Goal: Navigation & Orientation: Understand site structure

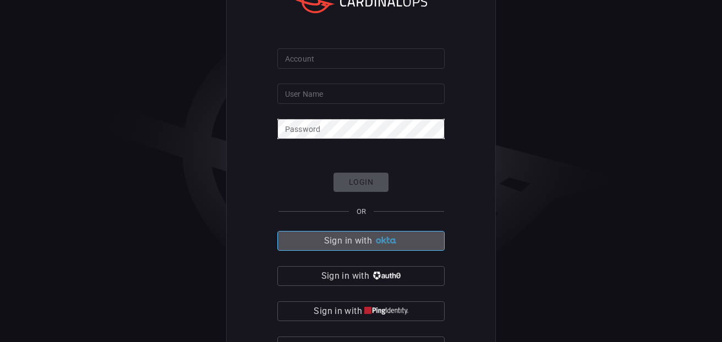
click at [387, 241] on img "button" at bounding box center [386, 241] width 24 height 8
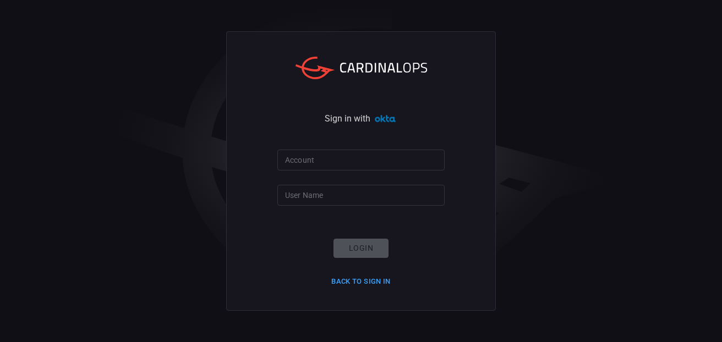
click at [335, 160] on input "Account" at bounding box center [360, 160] width 167 height 20
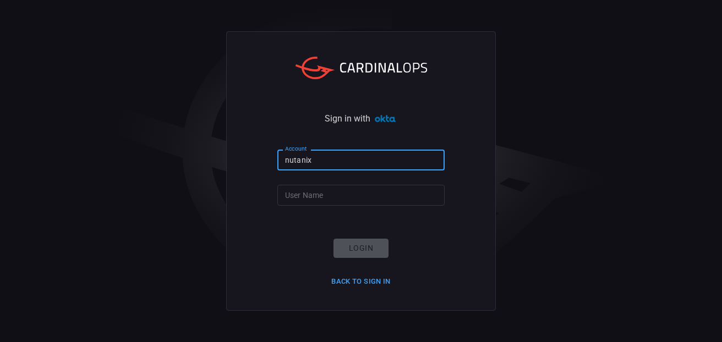
type input "nutanix"
click at [327, 194] on input "User Name" at bounding box center [360, 195] width 167 height 20
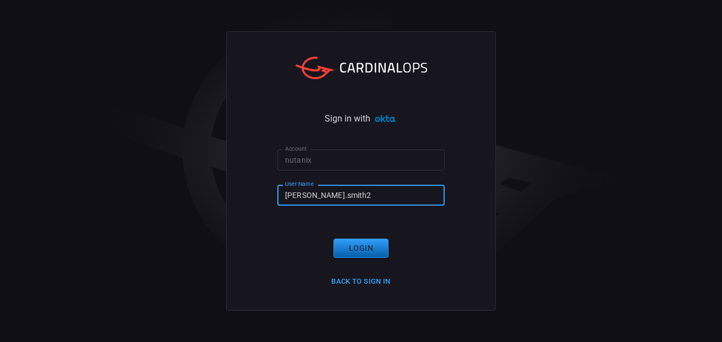
type input "[PERSON_NAME].smith2"
click at [355, 245] on button "Login" at bounding box center [360, 248] width 55 height 19
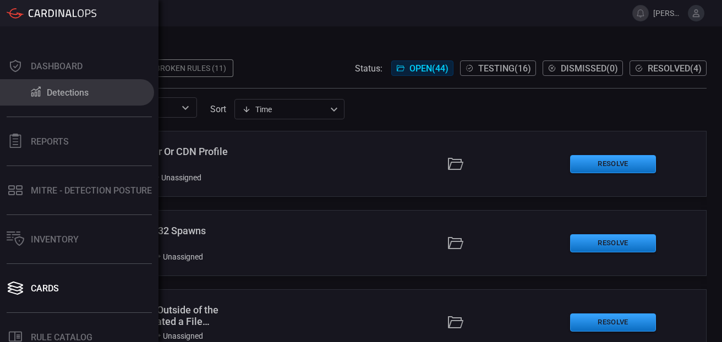
click at [51, 95] on div "Detections" at bounding box center [68, 92] width 42 height 10
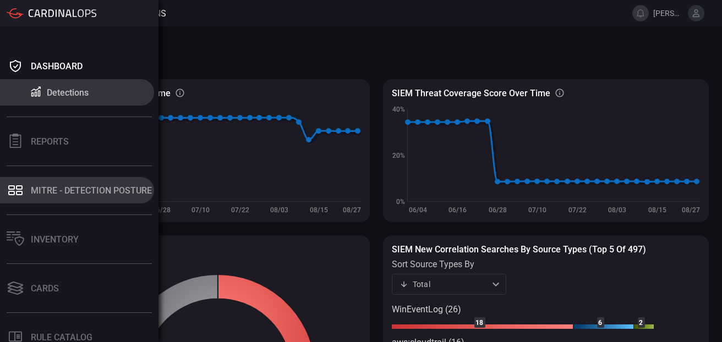
click at [25, 187] on button "MITRE - Detection Posture" at bounding box center [77, 190] width 154 height 26
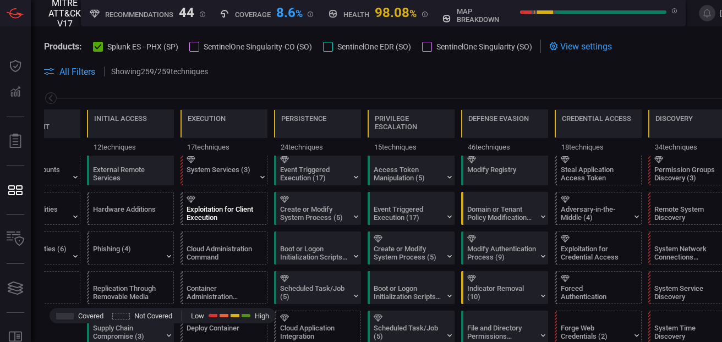
scroll to position [222, 0]
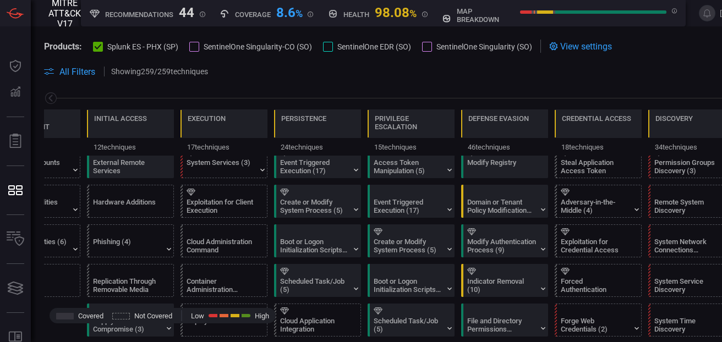
click at [194, 46] on div at bounding box center [194, 47] width 10 height 10
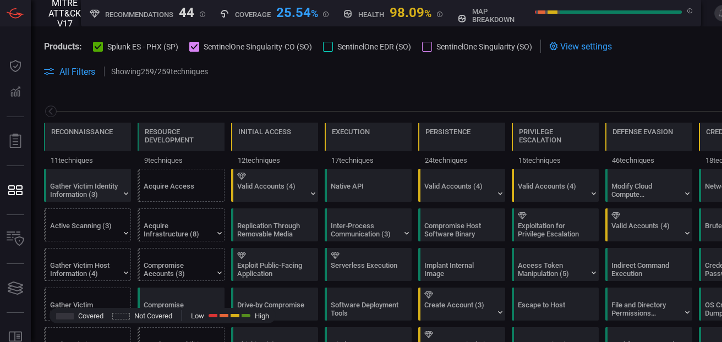
scroll to position [0, 144]
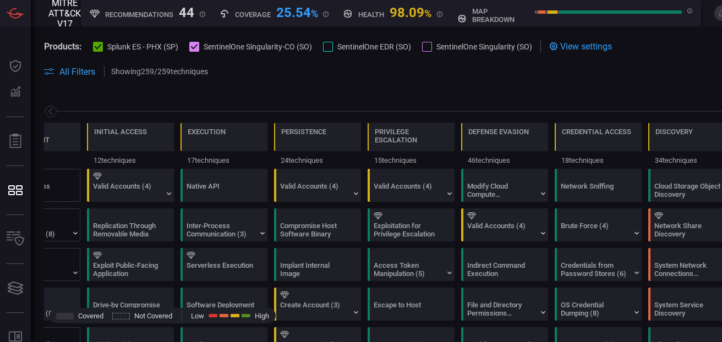
click at [333, 47] on div at bounding box center [328, 47] width 10 height 10
click at [430, 45] on div at bounding box center [427, 47] width 10 height 10
click at [375, 109] on div at bounding box center [417, 112] width 747 height 14
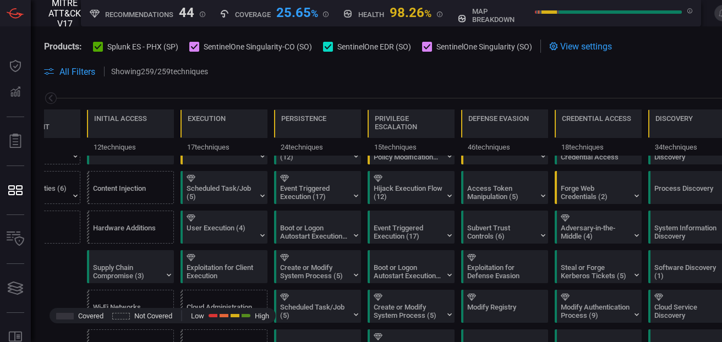
scroll to position [0, 0]
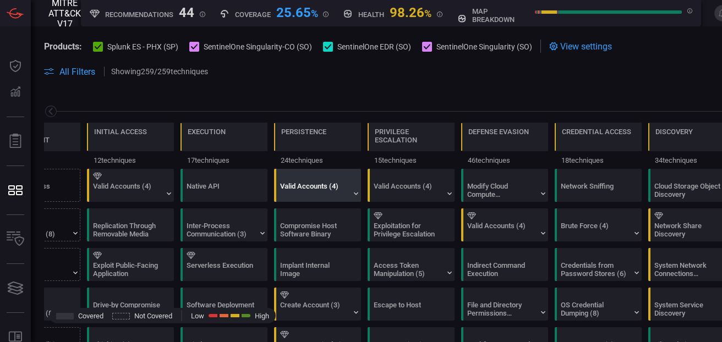
click at [325, 185] on div "Valid Accounts (4)" at bounding box center [314, 190] width 69 height 17
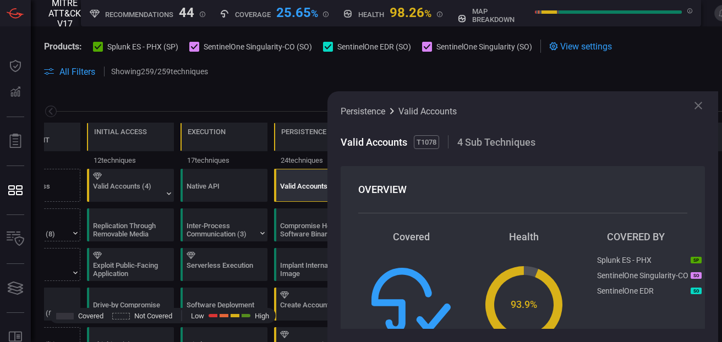
click at [701, 102] on icon at bounding box center [698, 105] width 13 height 13
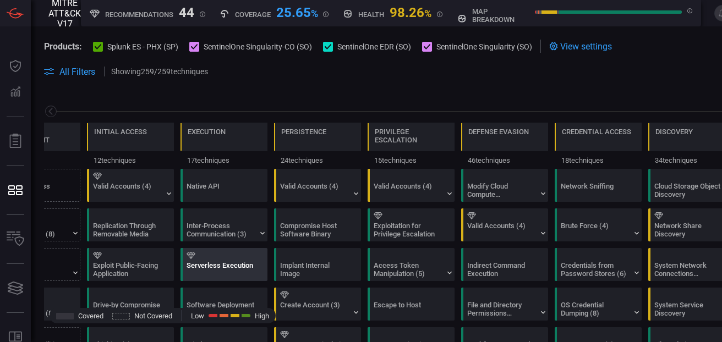
click at [216, 263] on div "Serverless Execution" at bounding box center [221, 269] width 69 height 17
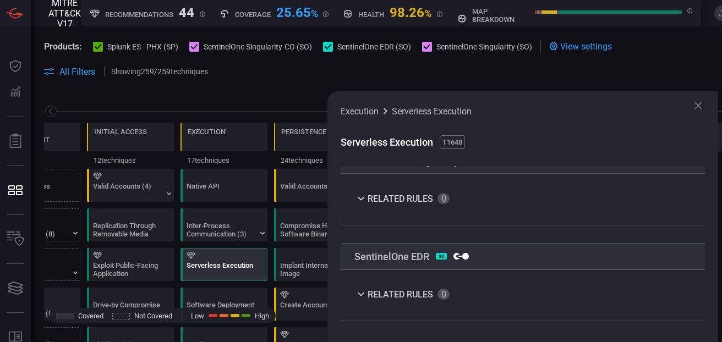
scroll to position [502, 0]
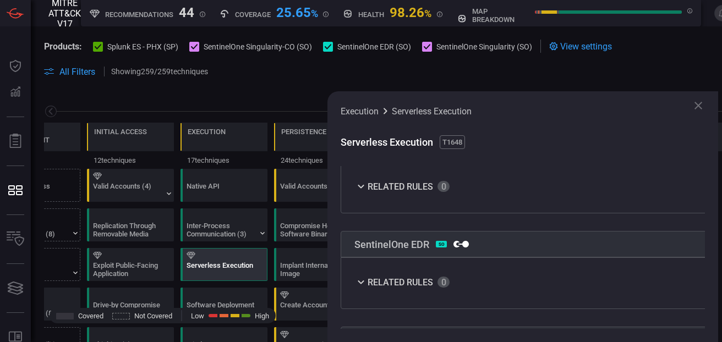
click at [700, 106] on icon at bounding box center [698, 105] width 13 height 13
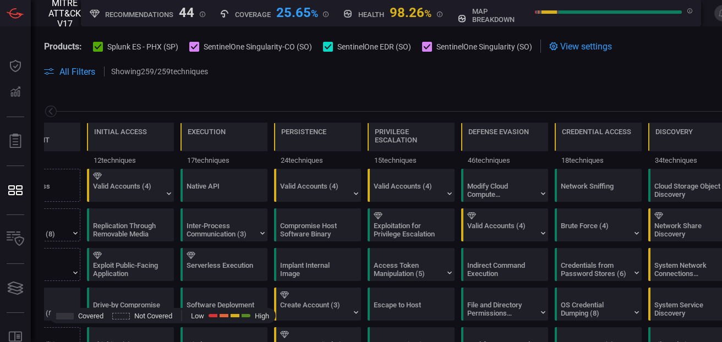
click at [96, 46] on icon at bounding box center [98, 46] width 7 height 7
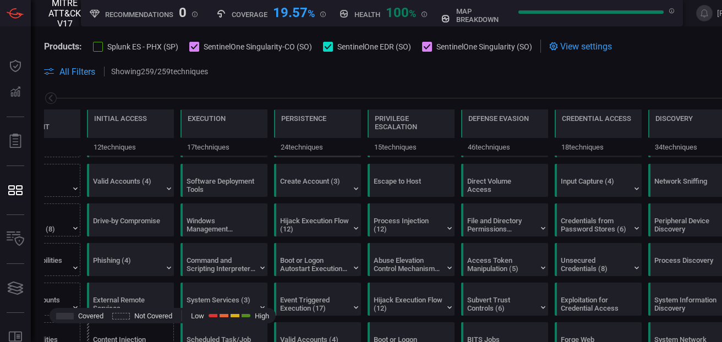
scroll to position [77, 0]
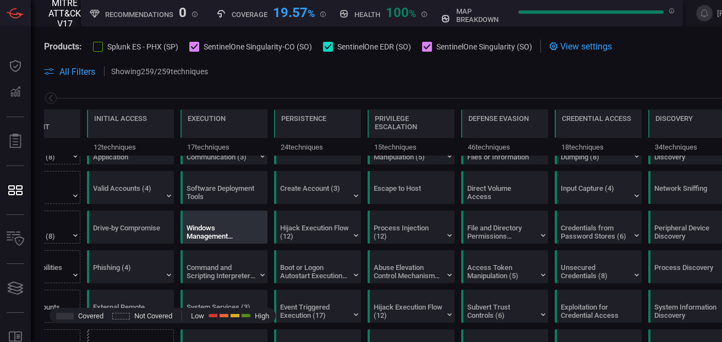
click at [202, 226] on div "Windows Management Instrumentation" at bounding box center [221, 232] width 69 height 17
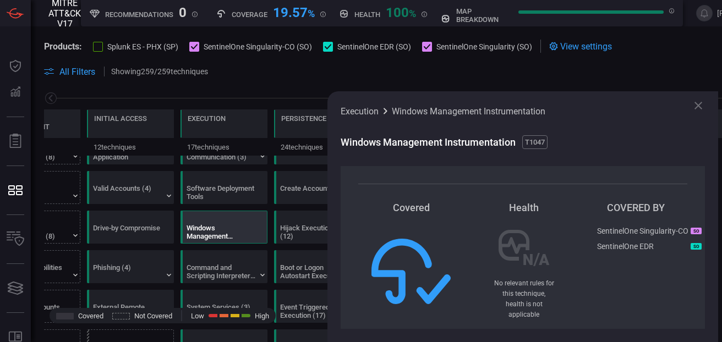
scroll to position [17, 0]
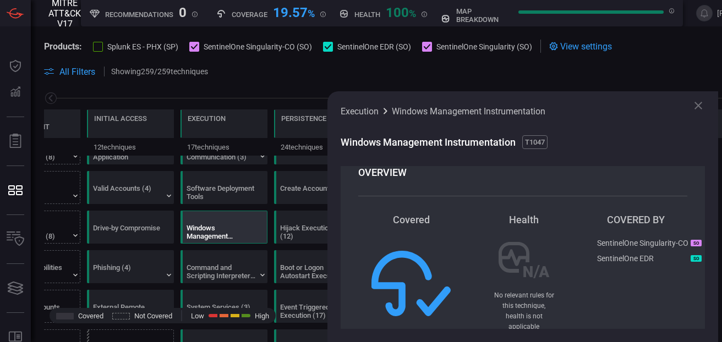
click at [701, 103] on icon at bounding box center [698, 106] width 8 height 8
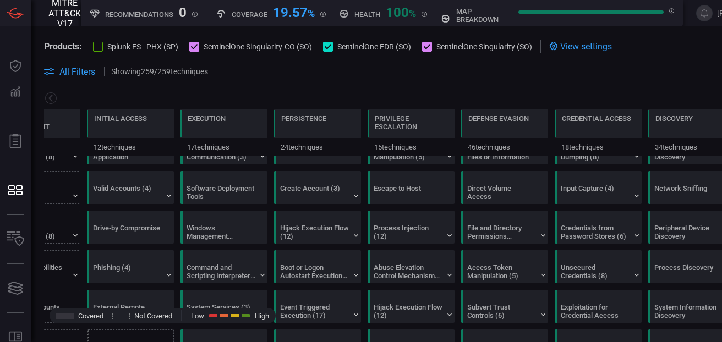
click at [100, 46] on div at bounding box center [98, 47] width 10 height 10
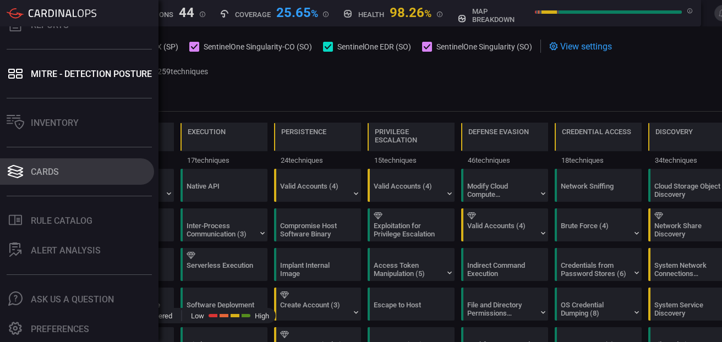
scroll to position [0, 0]
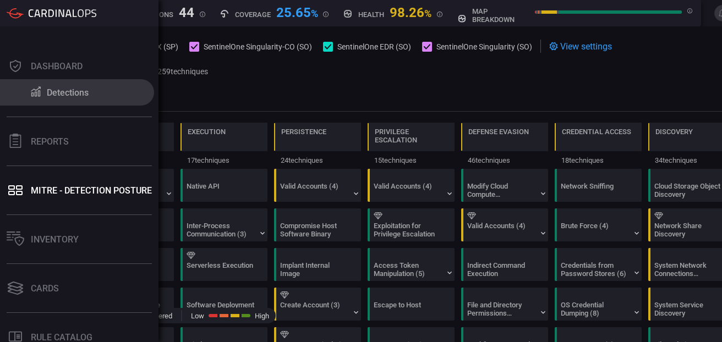
click at [38, 96] on icon at bounding box center [35, 92] width 13 height 12
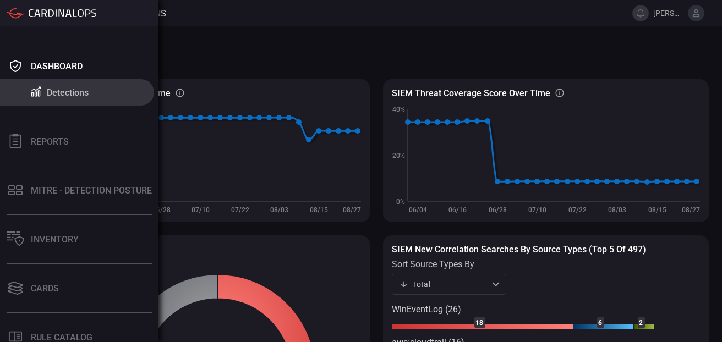
click at [53, 8] on div at bounding box center [79, 13] width 158 height 26
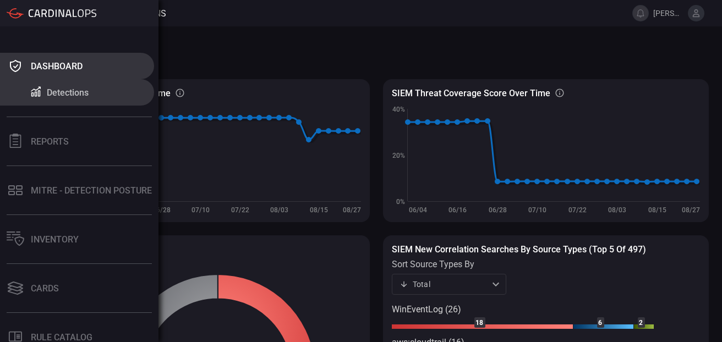
click at [28, 63] on button "Dashboard" at bounding box center [77, 66] width 154 height 26
